Goal: Task Accomplishment & Management: Manage account settings

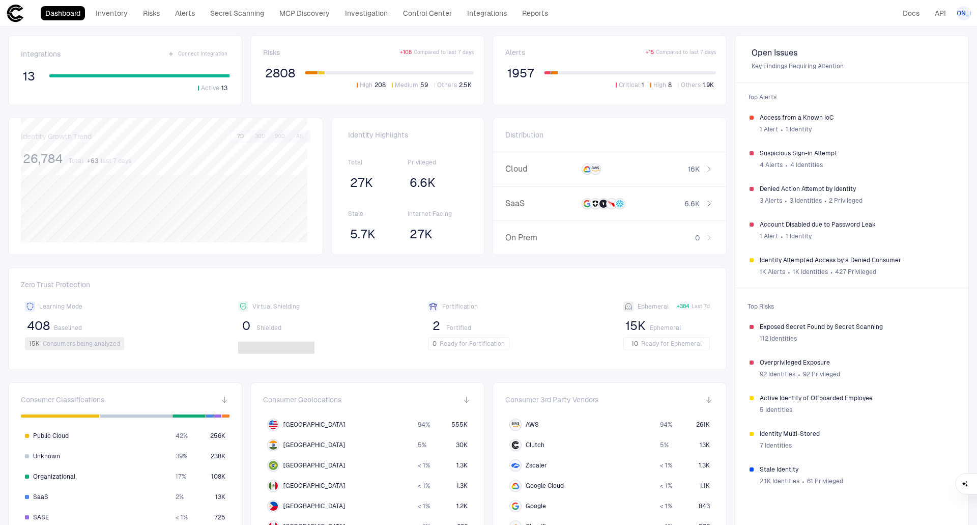
click at [15, 11] on icon at bounding box center [15, 13] width 18 height 18
click at [15, 15] on icon at bounding box center [15, 13] width 18 height 18
click at [960, 12] on span "[PERSON_NAME]" at bounding box center [964, 13] width 50 height 8
click at [923, 60] on li "Admin Settings" at bounding box center [918, 65] width 93 height 16
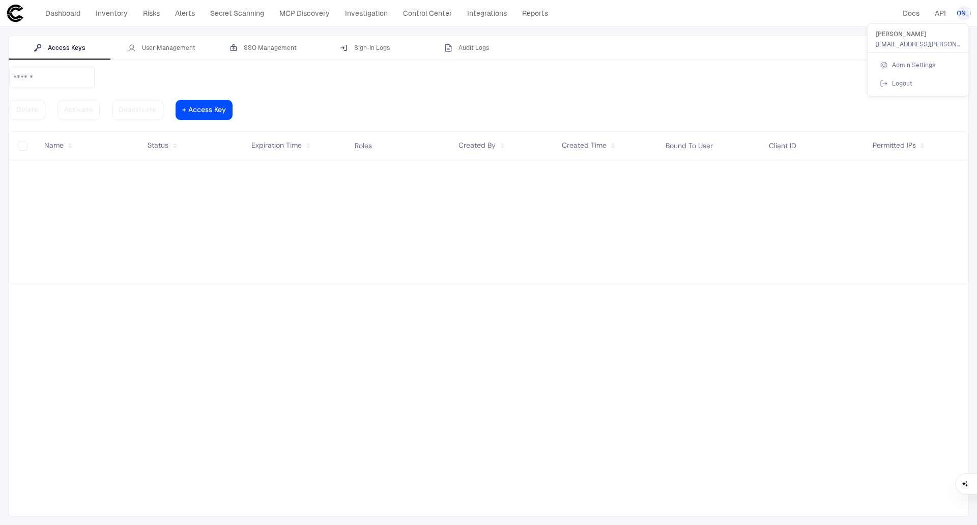
click at [173, 46] on div at bounding box center [488, 262] width 977 height 525
click at [169, 48] on div "User Management" at bounding box center [162, 48] width 68 height 8
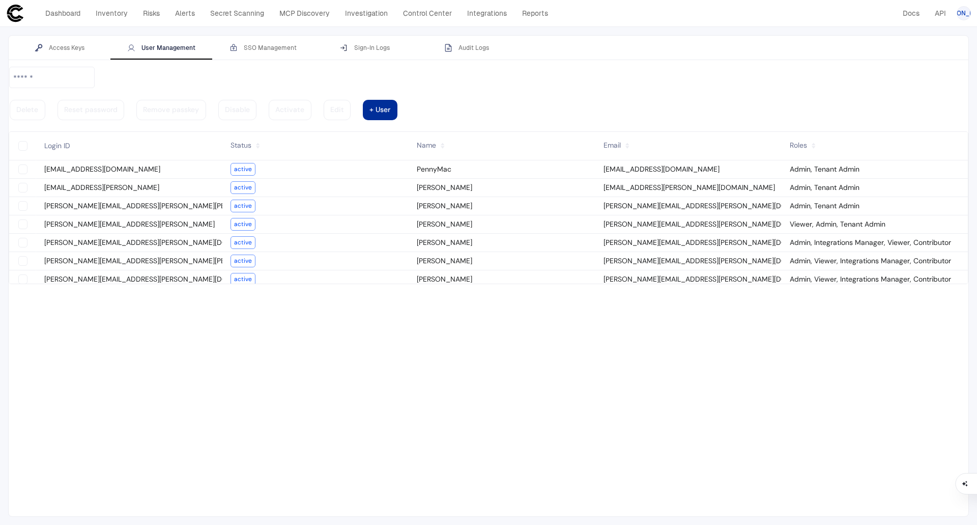
click at [390, 107] on div at bounding box center [380, 109] width 21 height 5
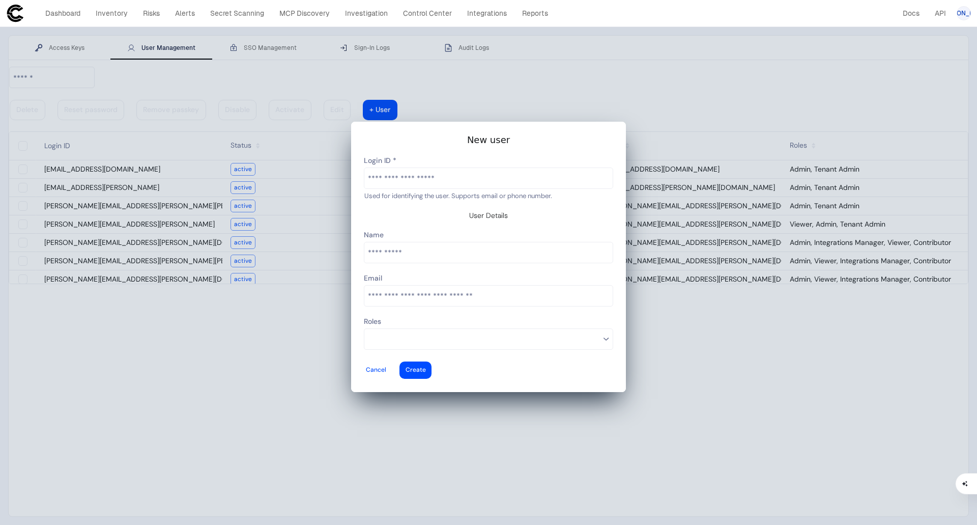
click at [473, 188] on input "text" at bounding box center [488, 178] width 248 height 20
click at [416, 186] on input "text" at bounding box center [488, 178] width 248 height 20
paste input "**********"
type input "**********"
type vaadin-text-field "[PERSON_NAME][EMAIL_ADDRESS][PERSON_NAME][DOMAIN_NAME]"
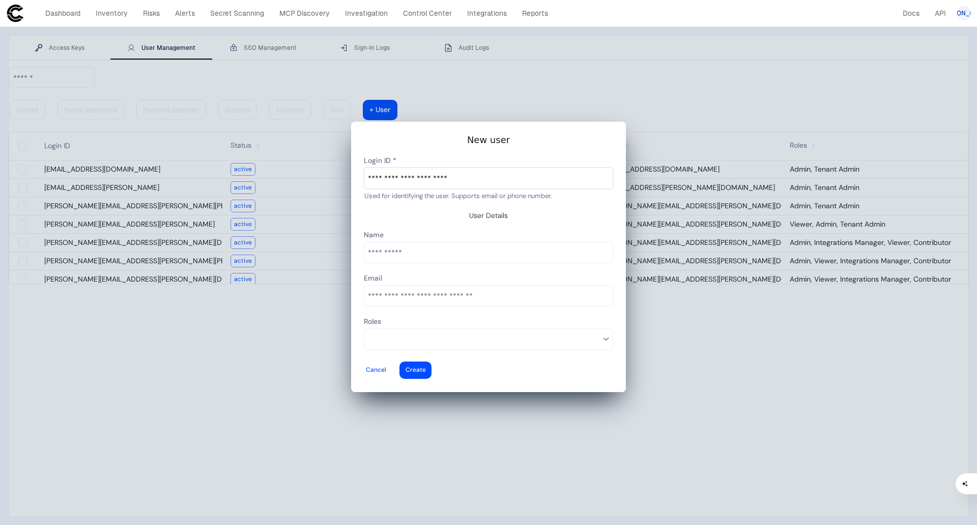
type descope-text-field "[PERSON_NAME][EMAIL_ADDRESS][PERSON_NAME][DOMAIN_NAME]"
click at [427, 254] on input "text" at bounding box center [488, 252] width 248 height 20
type input "**********"
type vaadin-text-field "[PERSON_NAME]"
type descope-text-field "[PERSON_NAME]"
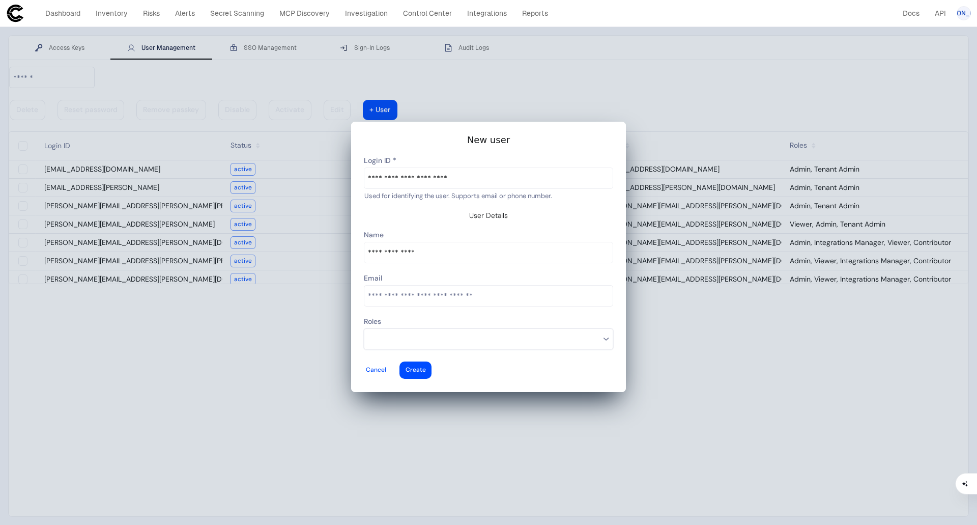
click at [521, 332] on input at bounding box center [484, 338] width 232 height 13
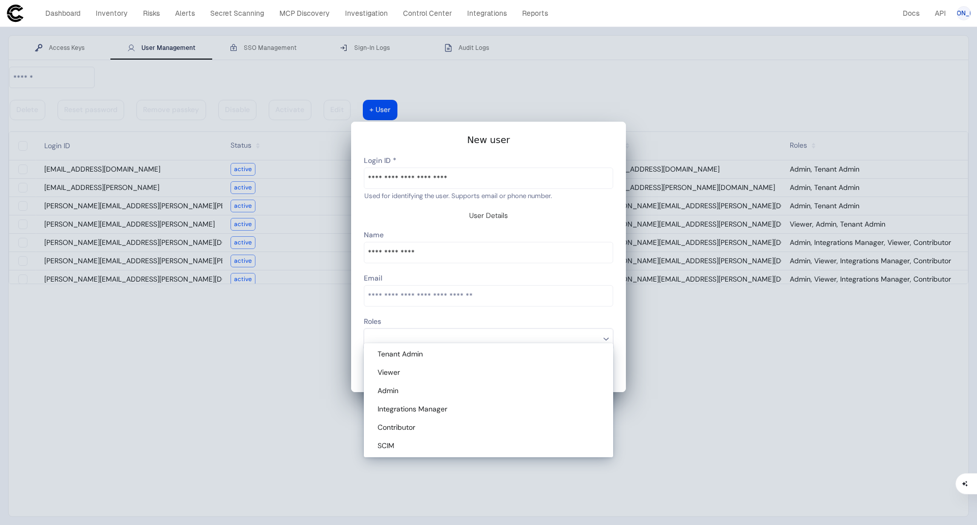
click at [434, 384] on vaadin-multi-select-combo-box-item "Admin" at bounding box center [488, 391] width 245 height 18
type descope-multi-select-combo-box "Admin"
click at [622, 358] on div at bounding box center [488, 257] width 275 height 270
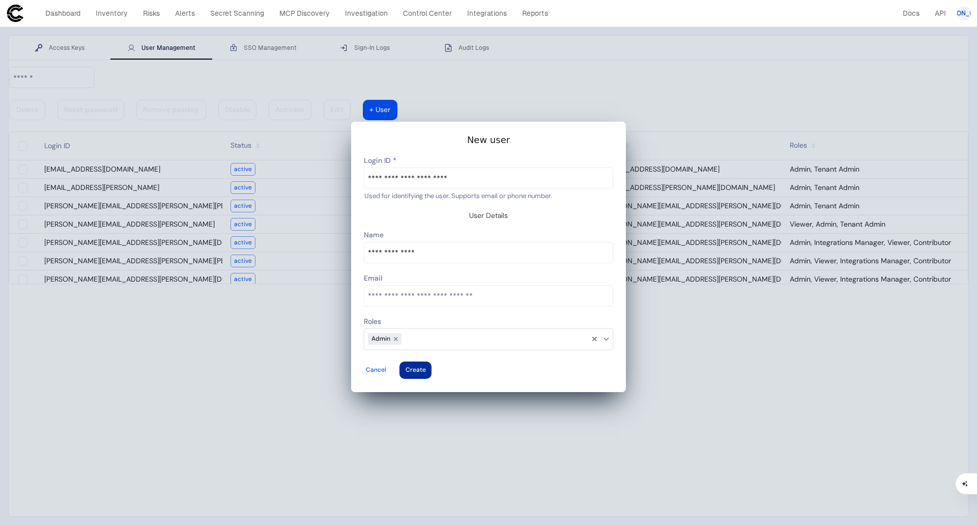
click at [432, 361] on vaadin-button "Create" at bounding box center [416, 369] width 32 height 17
